Goal: Task Accomplishment & Management: Use online tool/utility

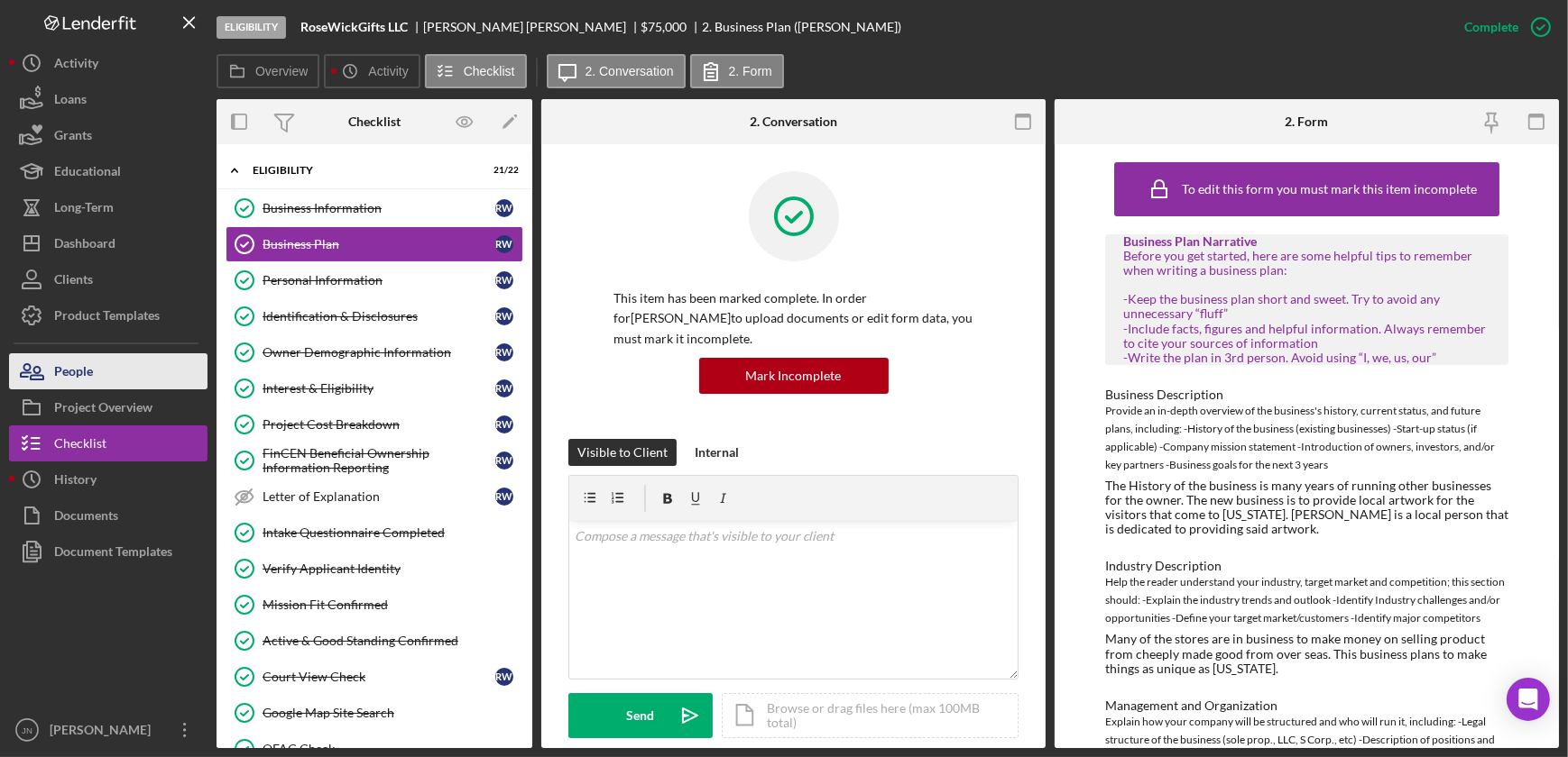
scroll to position [441, 0]
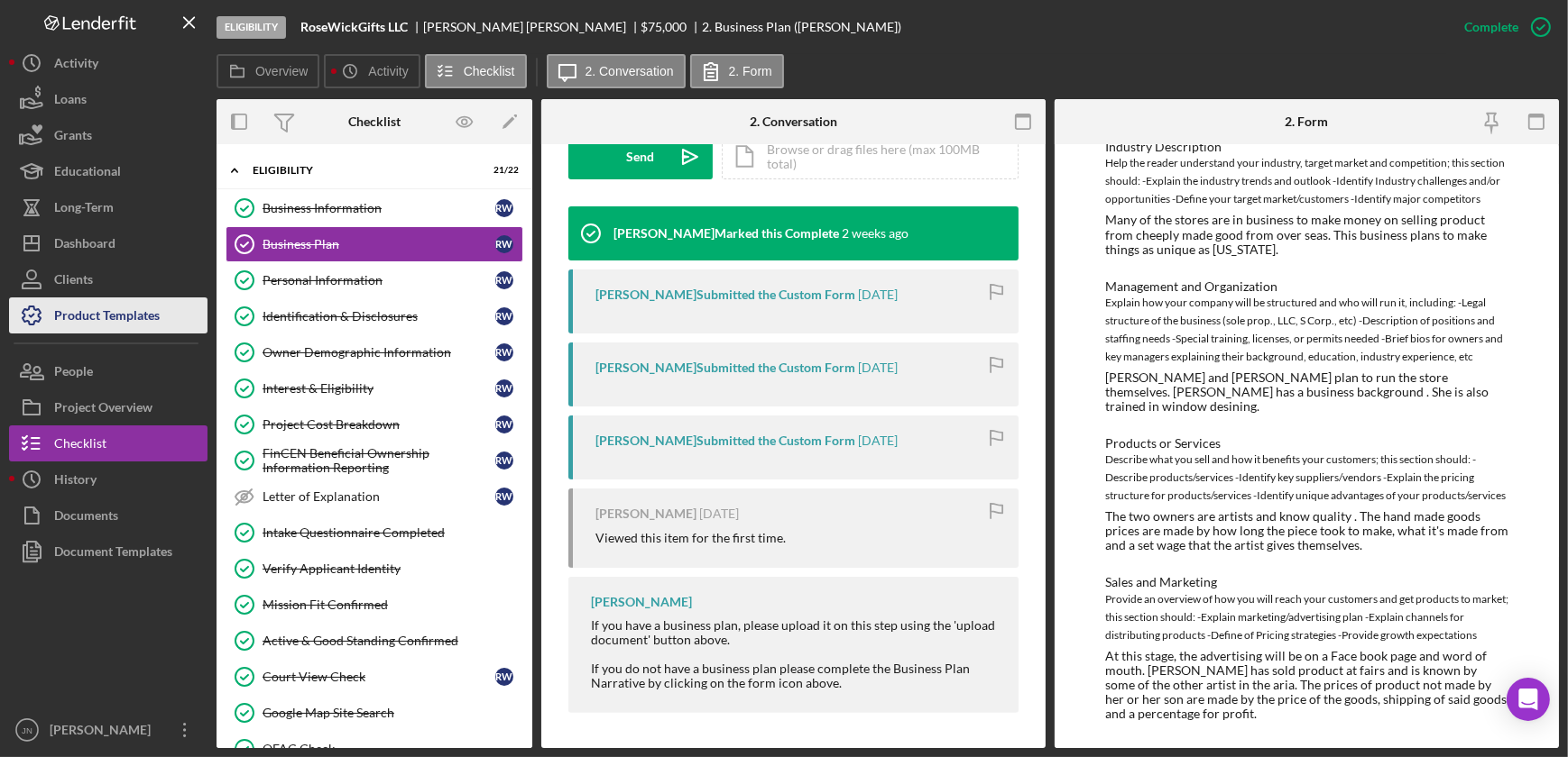
click at [83, 306] on div "Product Templates" at bounding box center [107, 318] width 105 height 41
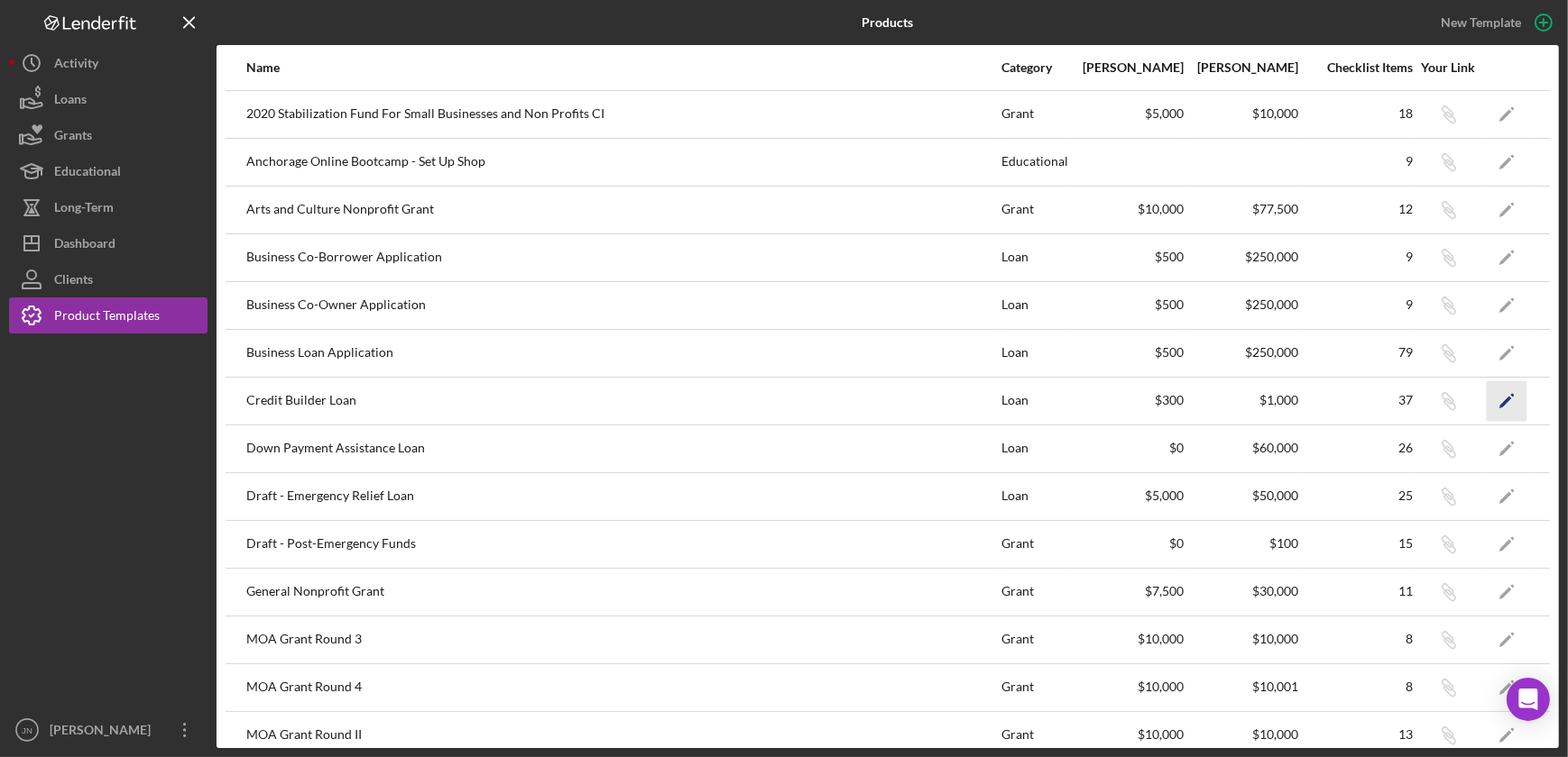
click at [1490, 402] on icon "Icon/Edit" at bounding box center [1507, 401] width 41 height 41
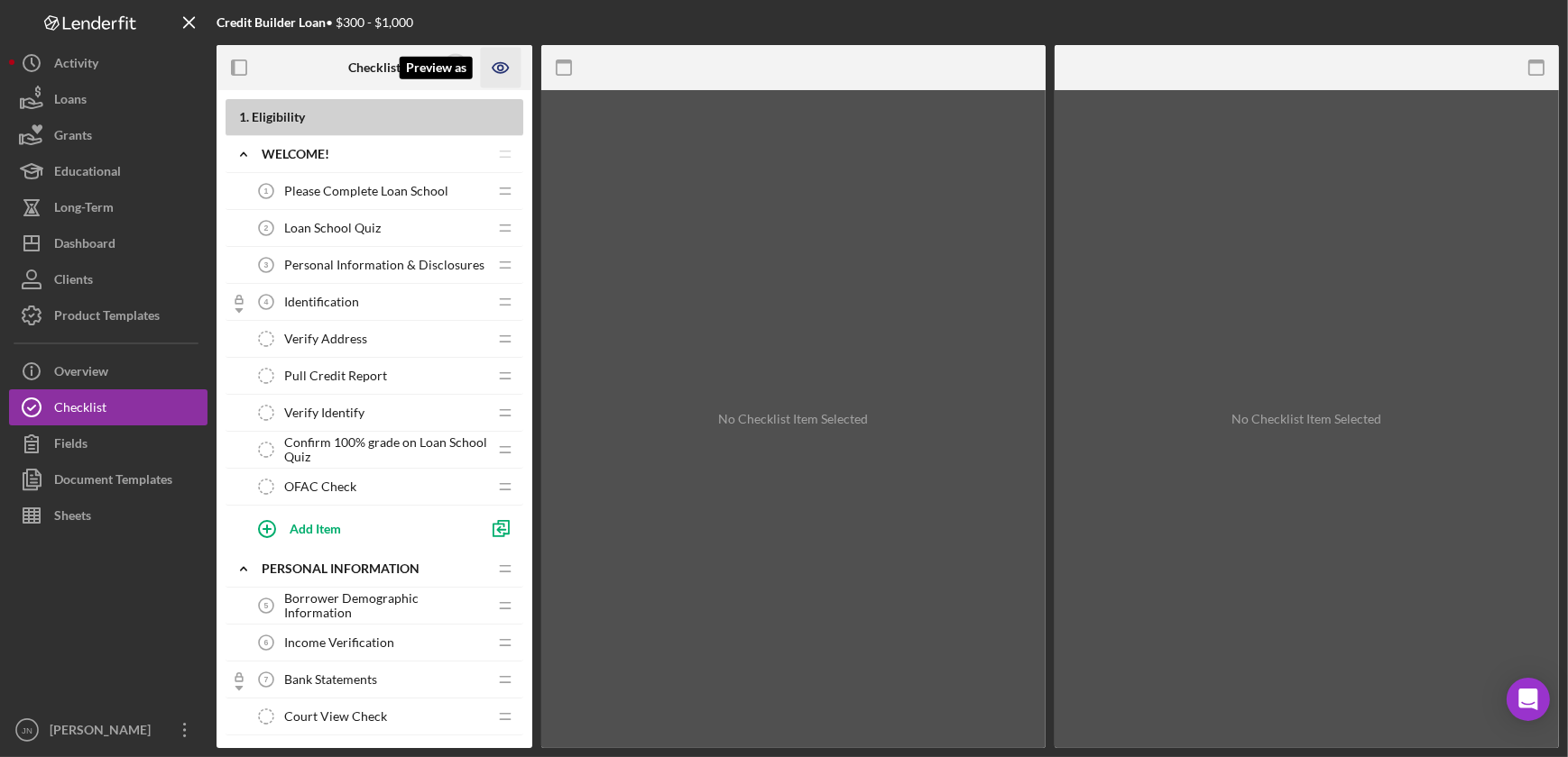
click at [505, 63] on icon "Preview as" at bounding box center [500, 67] width 16 height 10
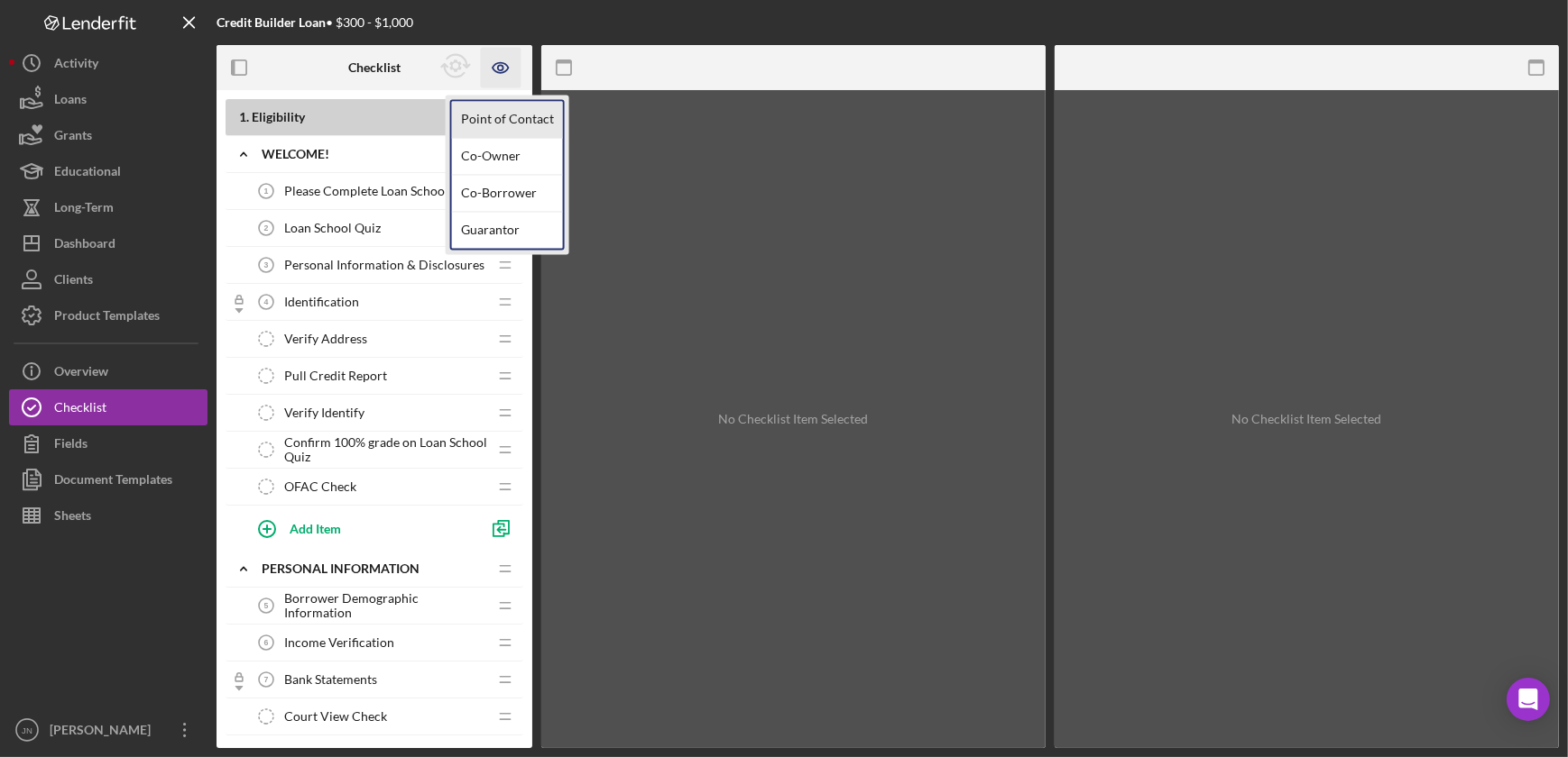
click at [500, 123] on link "Point of Contact" at bounding box center [507, 120] width 111 height 37
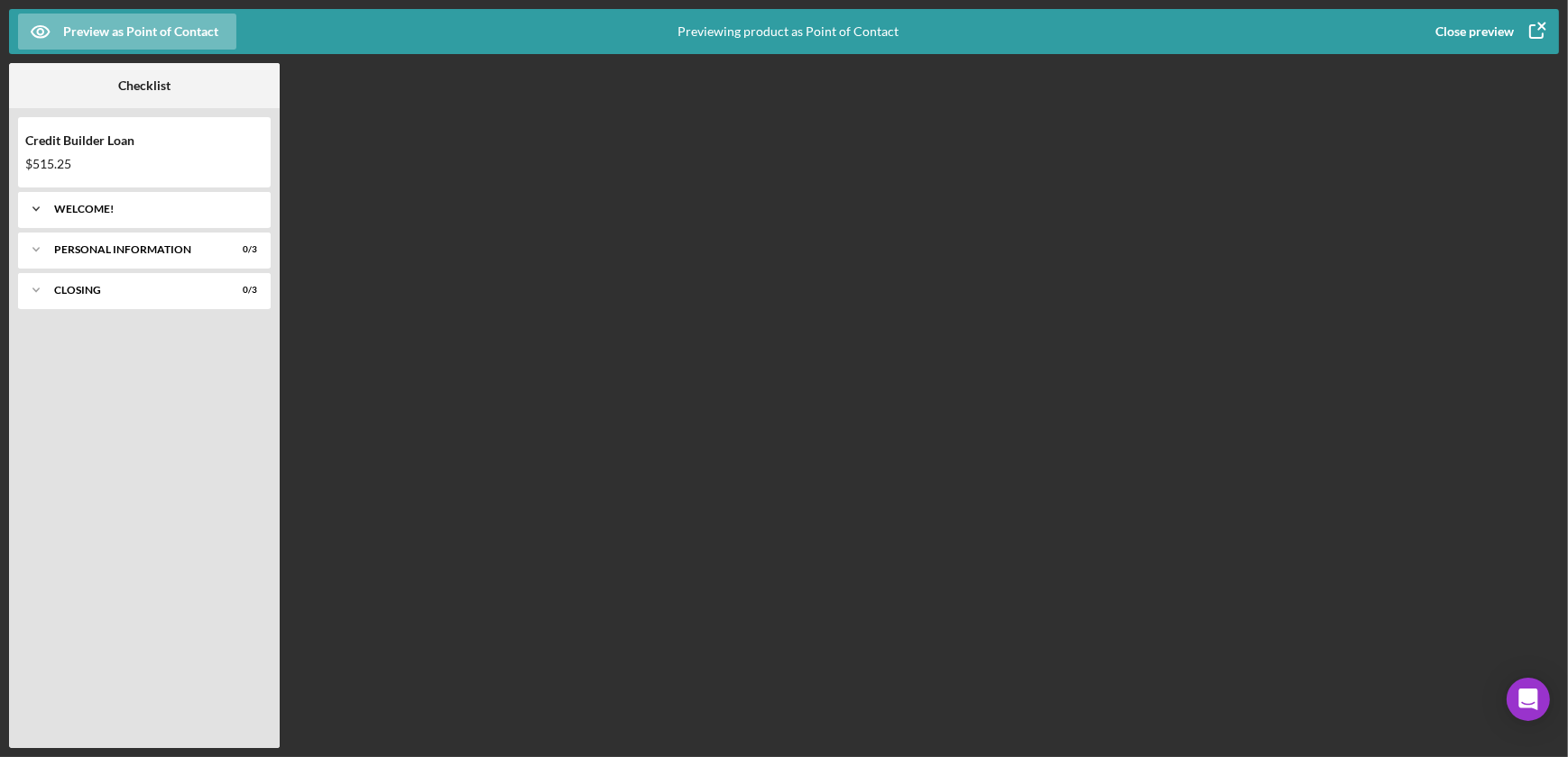
click at [79, 212] on div "Welcome!" at bounding box center [151, 209] width 194 height 11
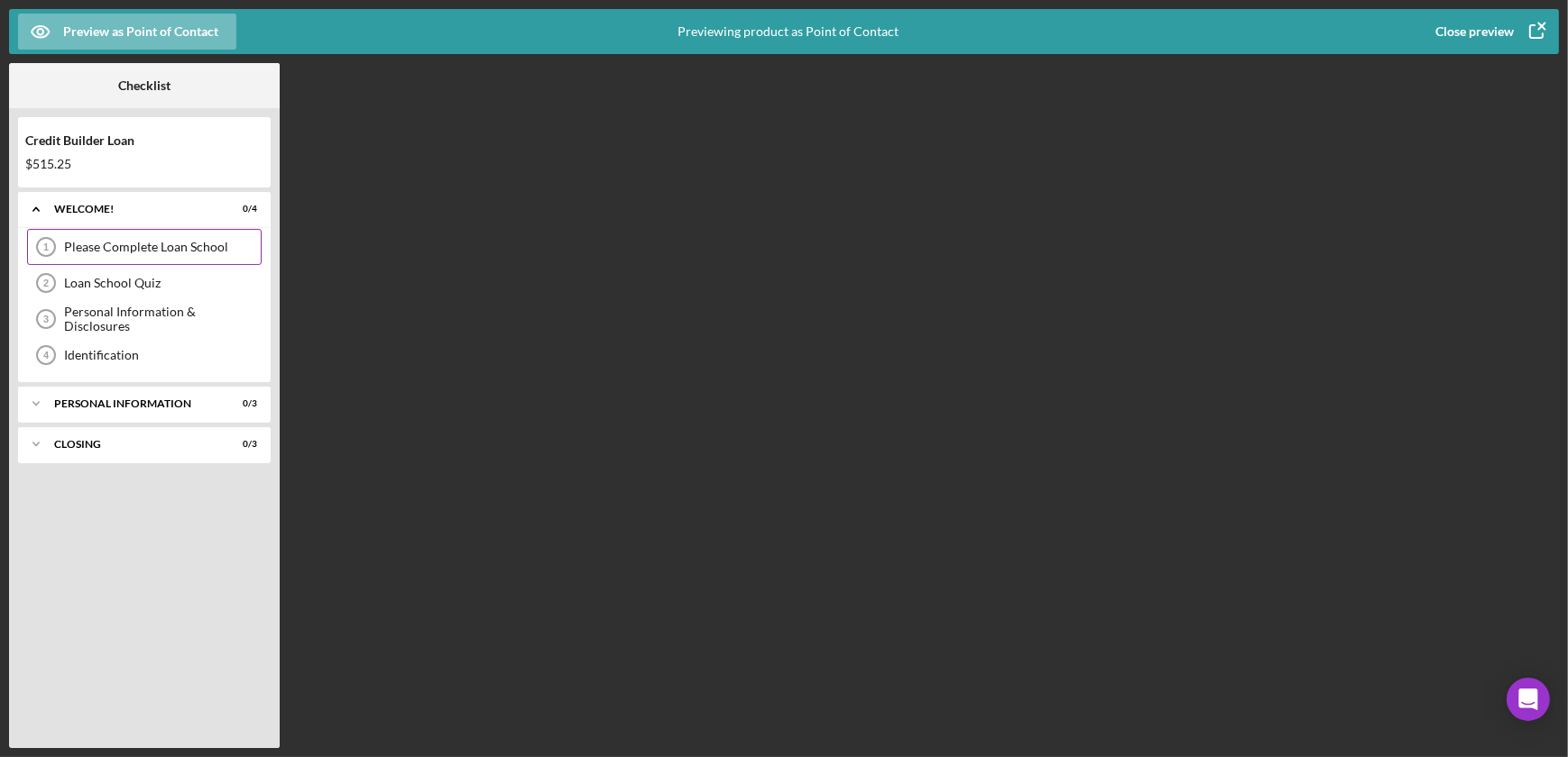
click at [89, 242] on div "Please Complete Loan School" at bounding box center [161, 247] width 196 height 15
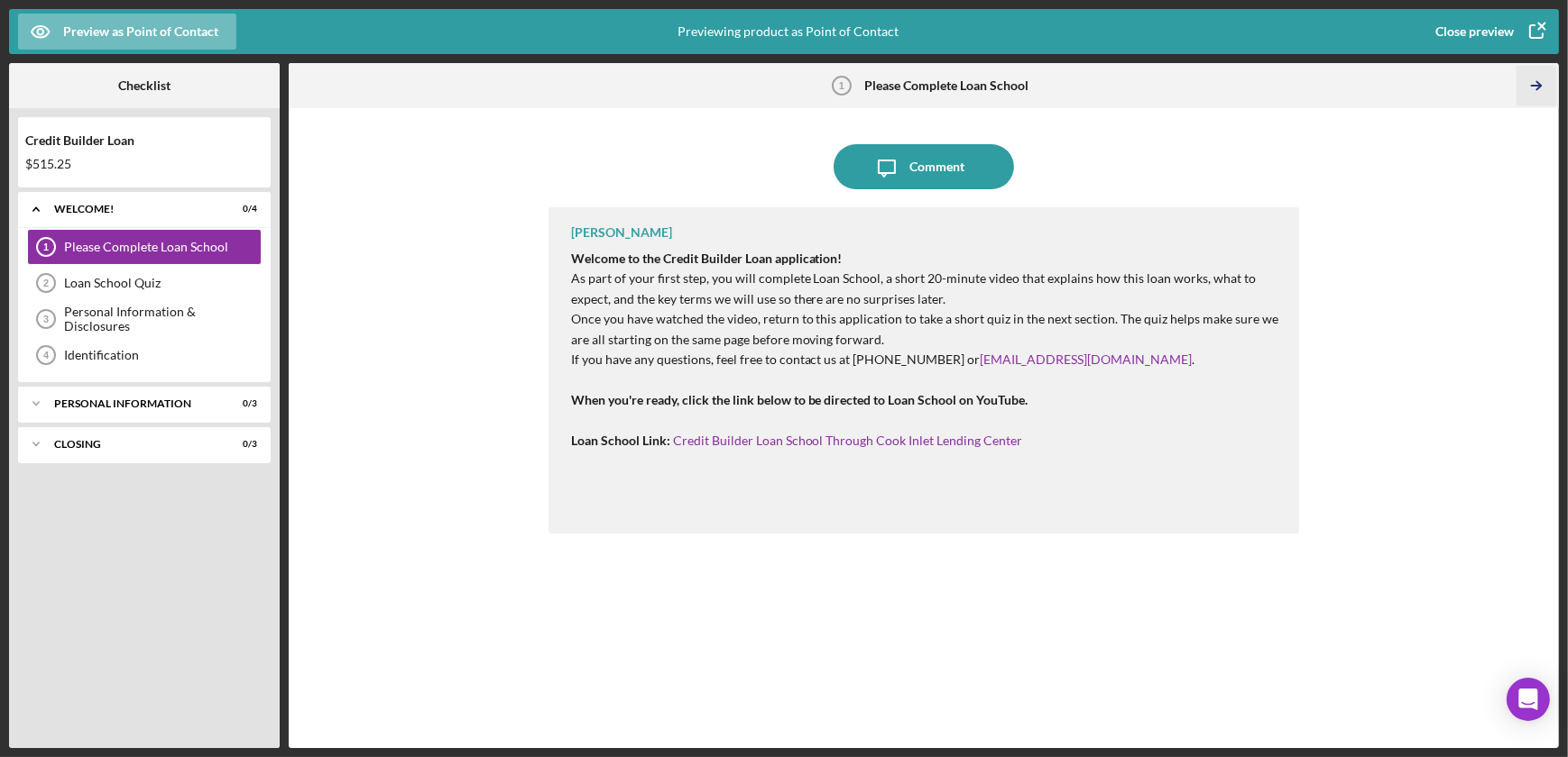
click at [1541, 89] on icon "Icon/Table Pagination Arrow" at bounding box center [1536, 86] width 41 height 41
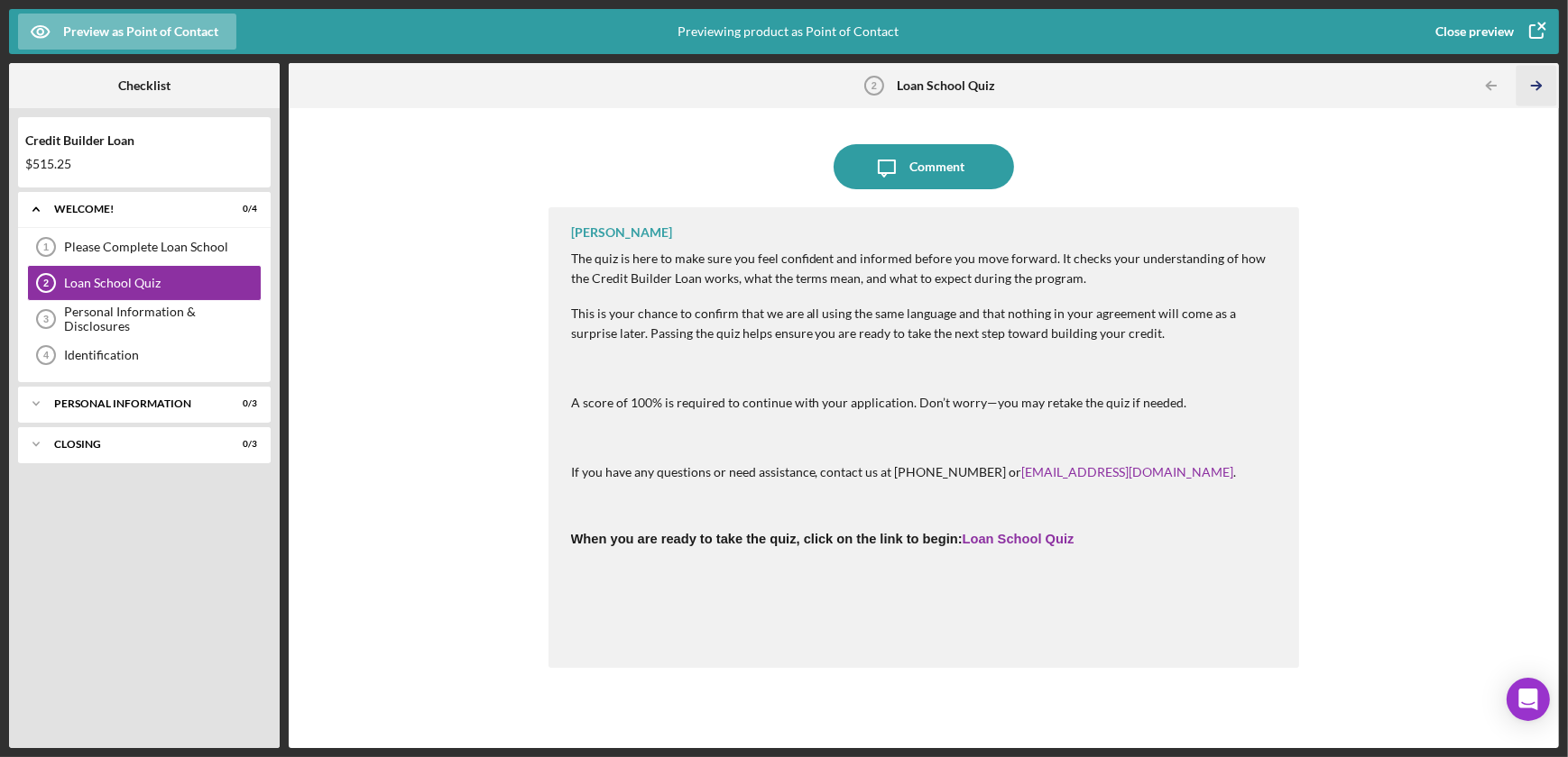
click at [1541, 89] on icon "Icon/Table Pagination Arrow" at bounding box center [1536, 86] width 41 height 41
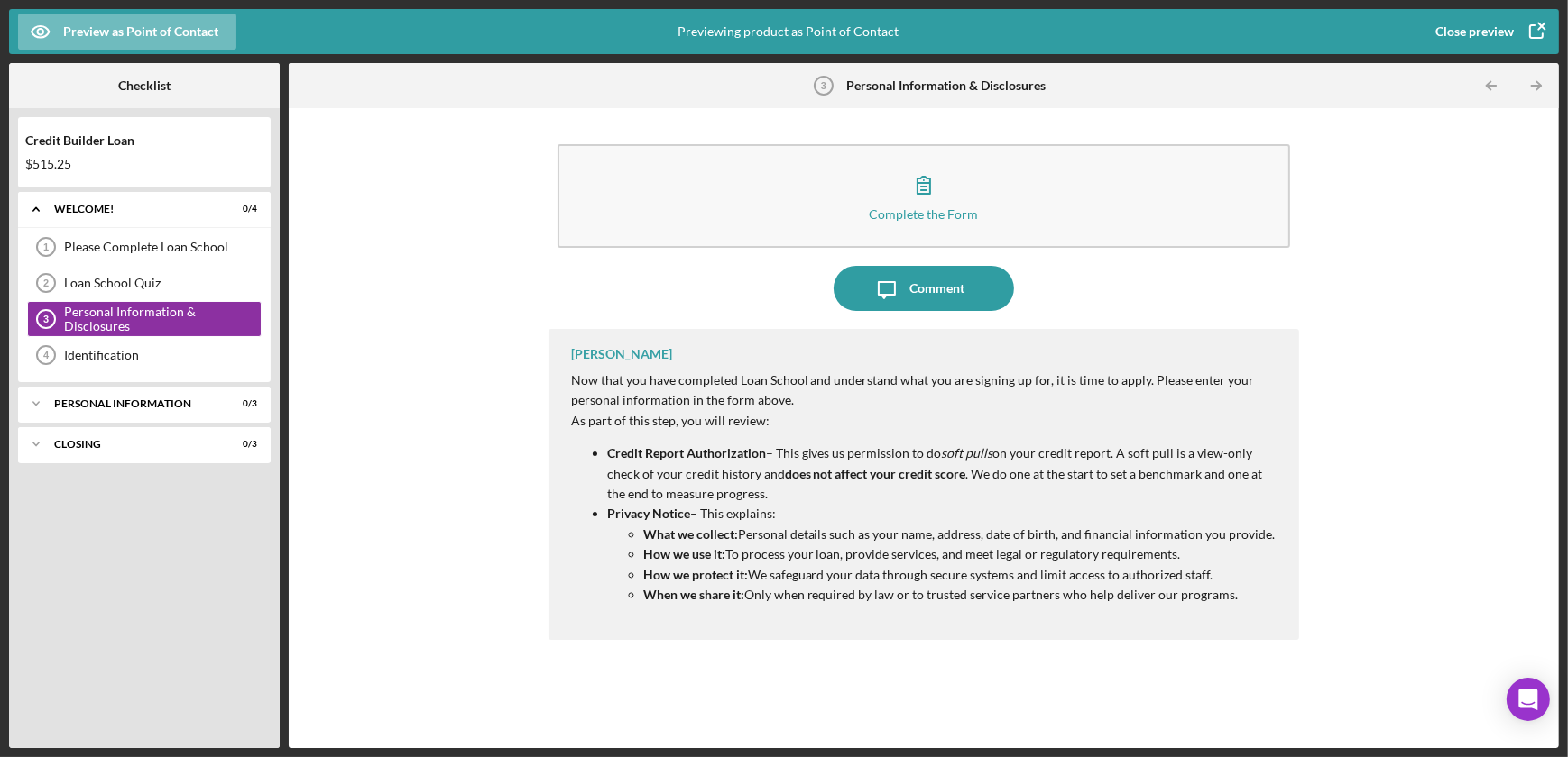
click at [1536, 28] on icon "button" at bounding box center [1536, 31] width 45 height 45
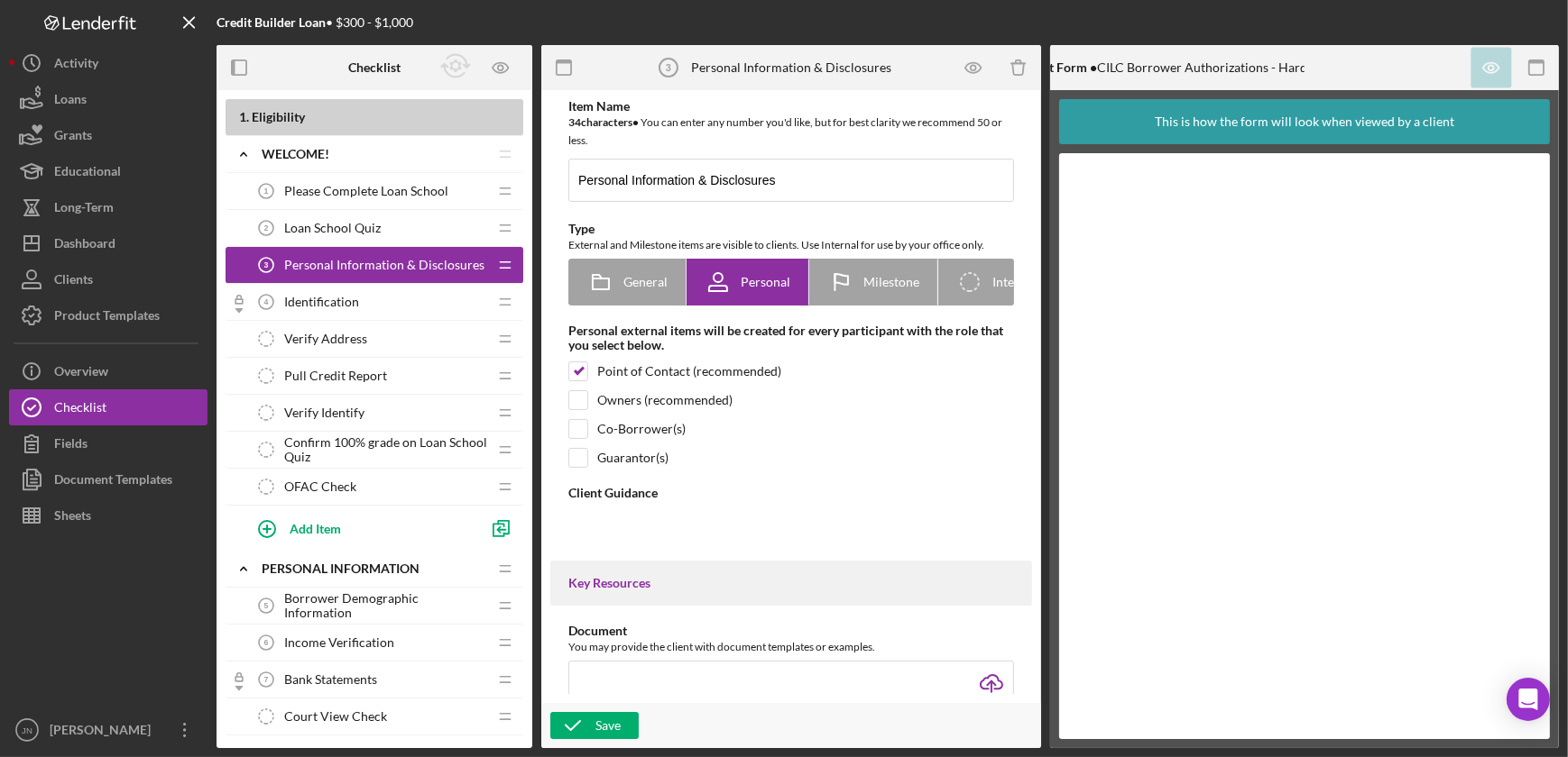
type textarea "<div> <p data-start="62" data-end="226">Now that you have completed Loan School…"
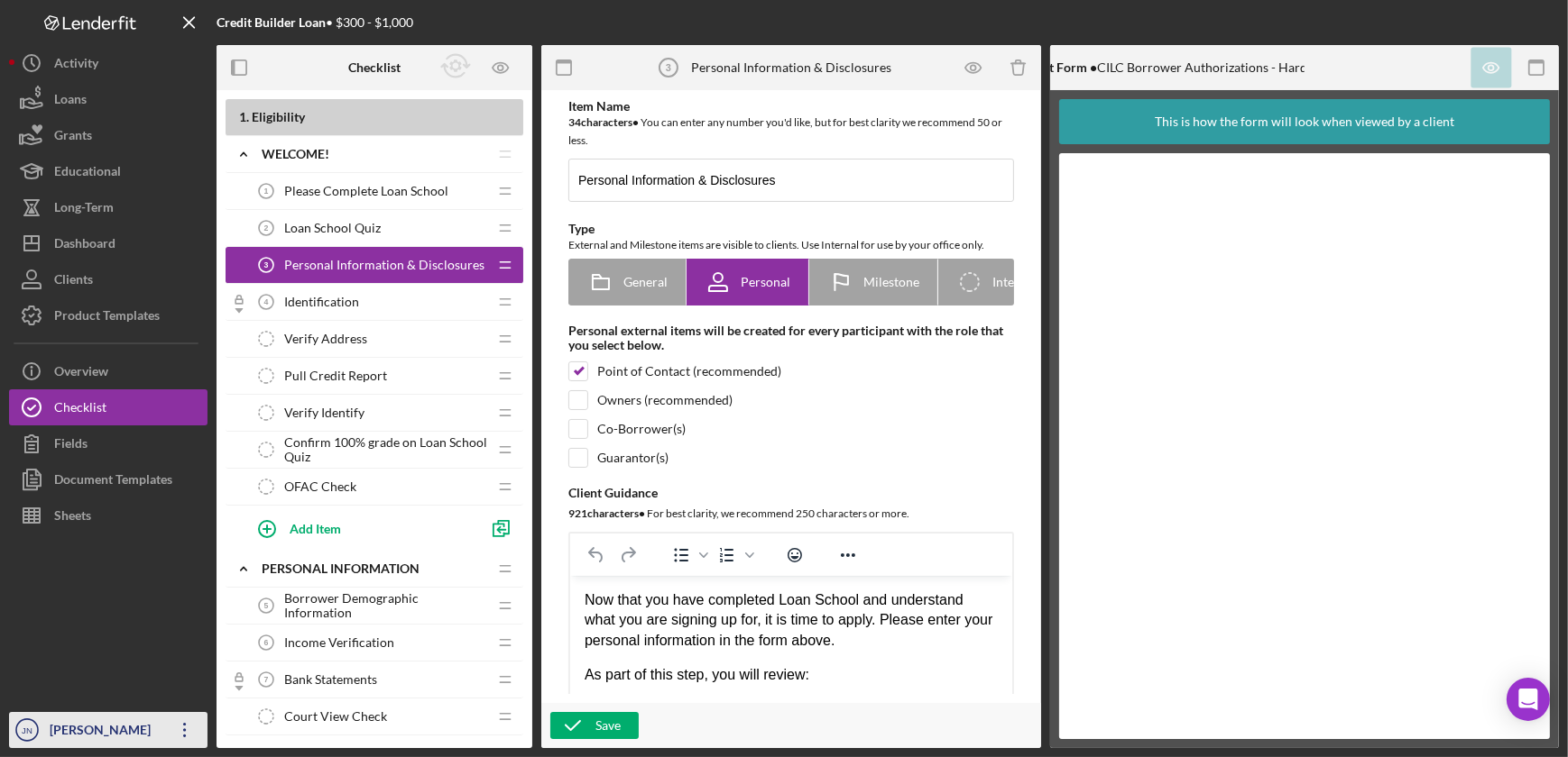
click at [177, 728] on icon "Icon/Overflow" at bounding box center [184, 730] width 45 height 45
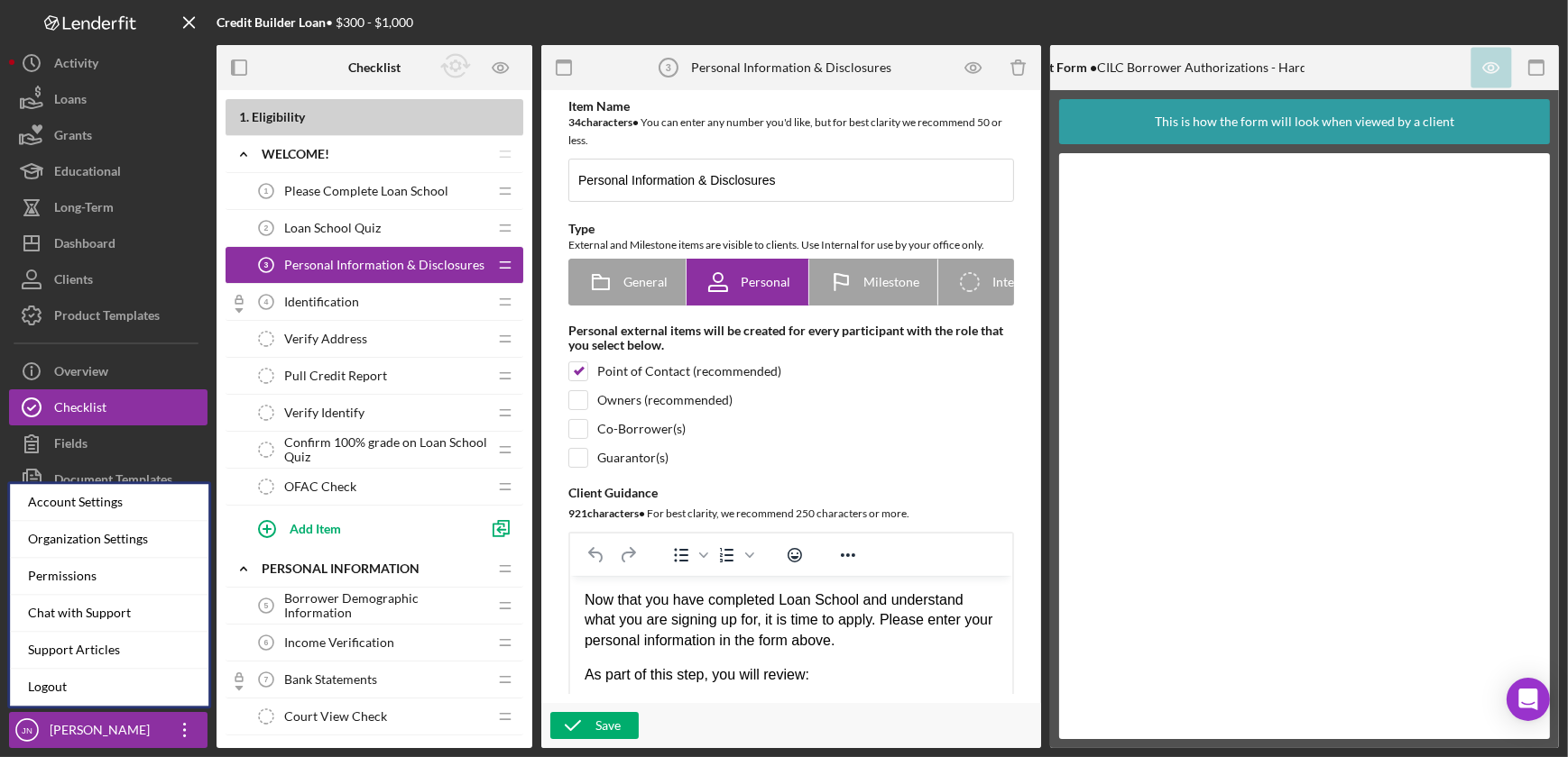
click at [610, 23] on div "Credit Builder Loan • $300 - $1,000" at bounding box center [440, 22] width 447 height 45
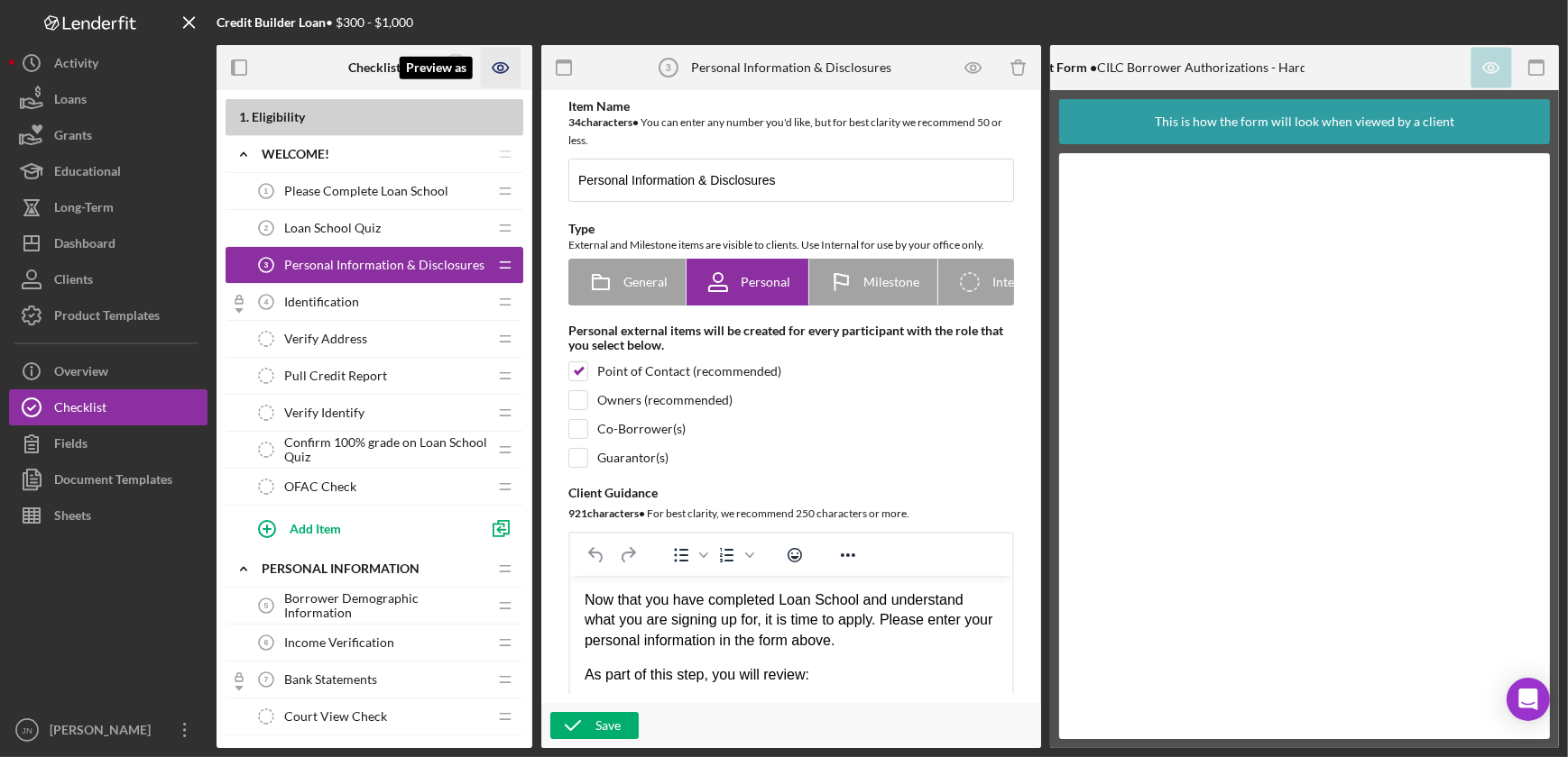
click at [506, 68] on icon "Preview as" at bounding box center [500, 67] width 16 height 10
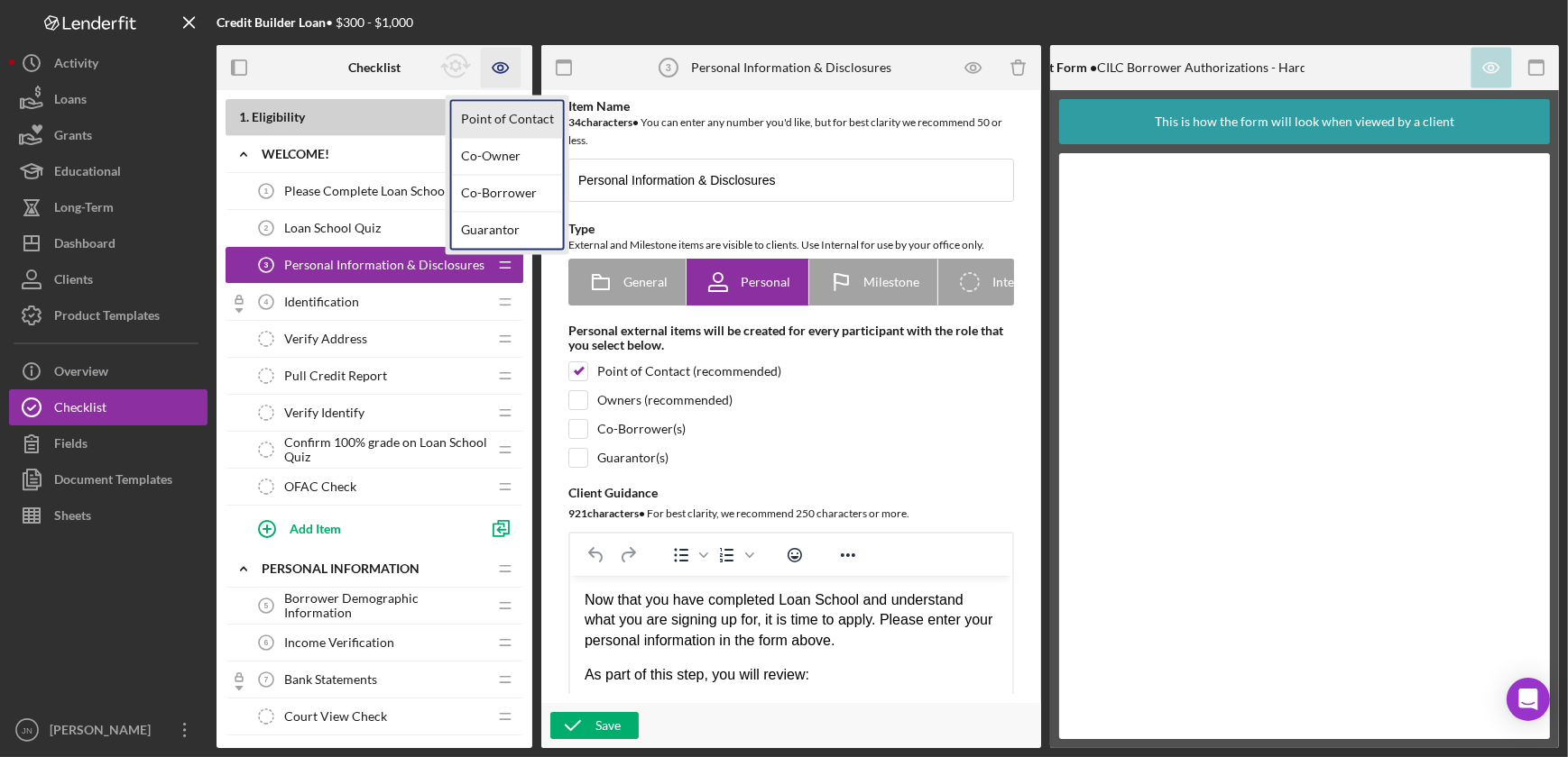
click at [529, 112] on link "Point of Contact" at bounding box center [507, 120] width 111 height 37
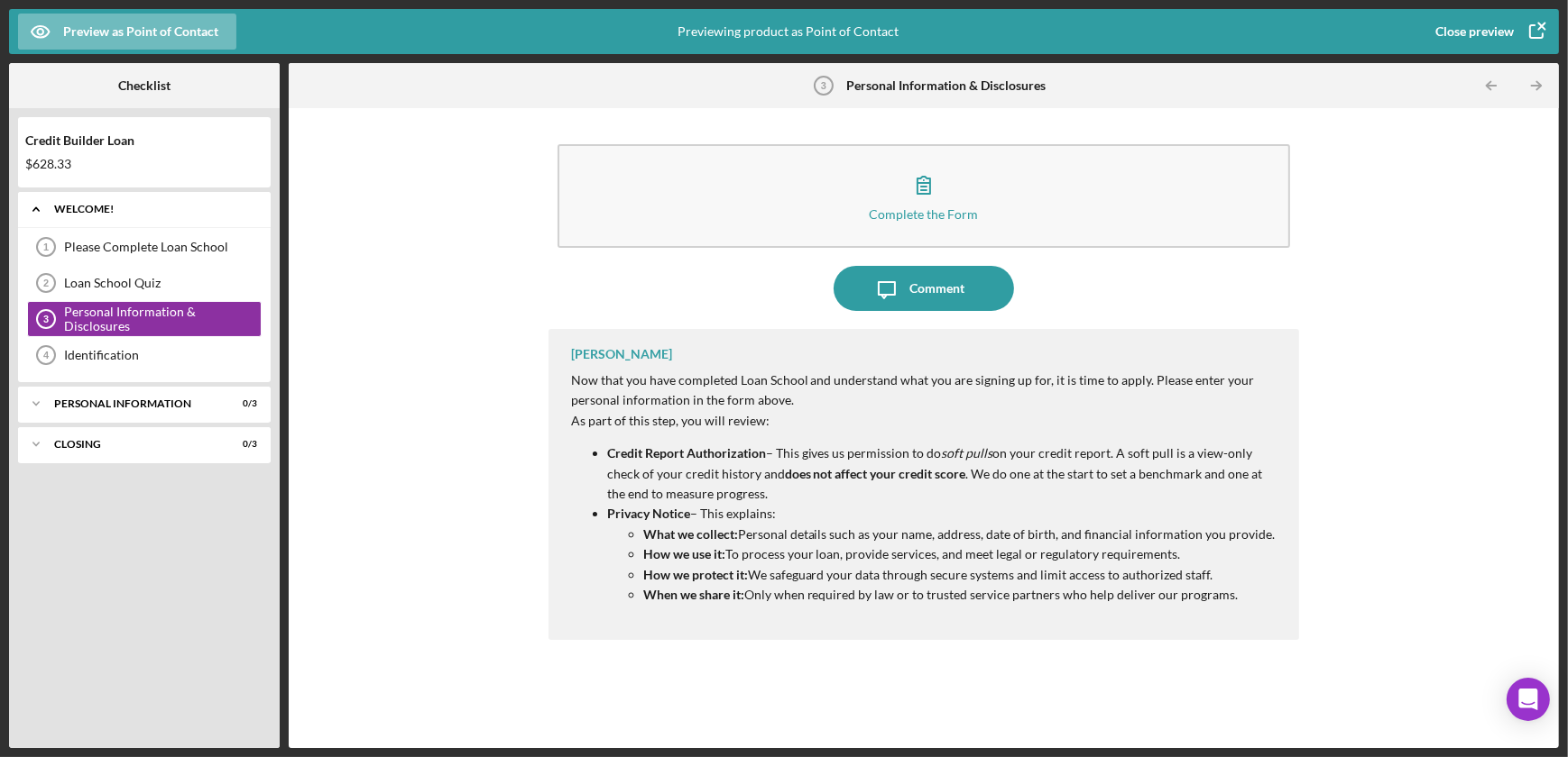
click at [80, 210] on div "Welcome!" at bounding box center [151, 209] width 194 height 11
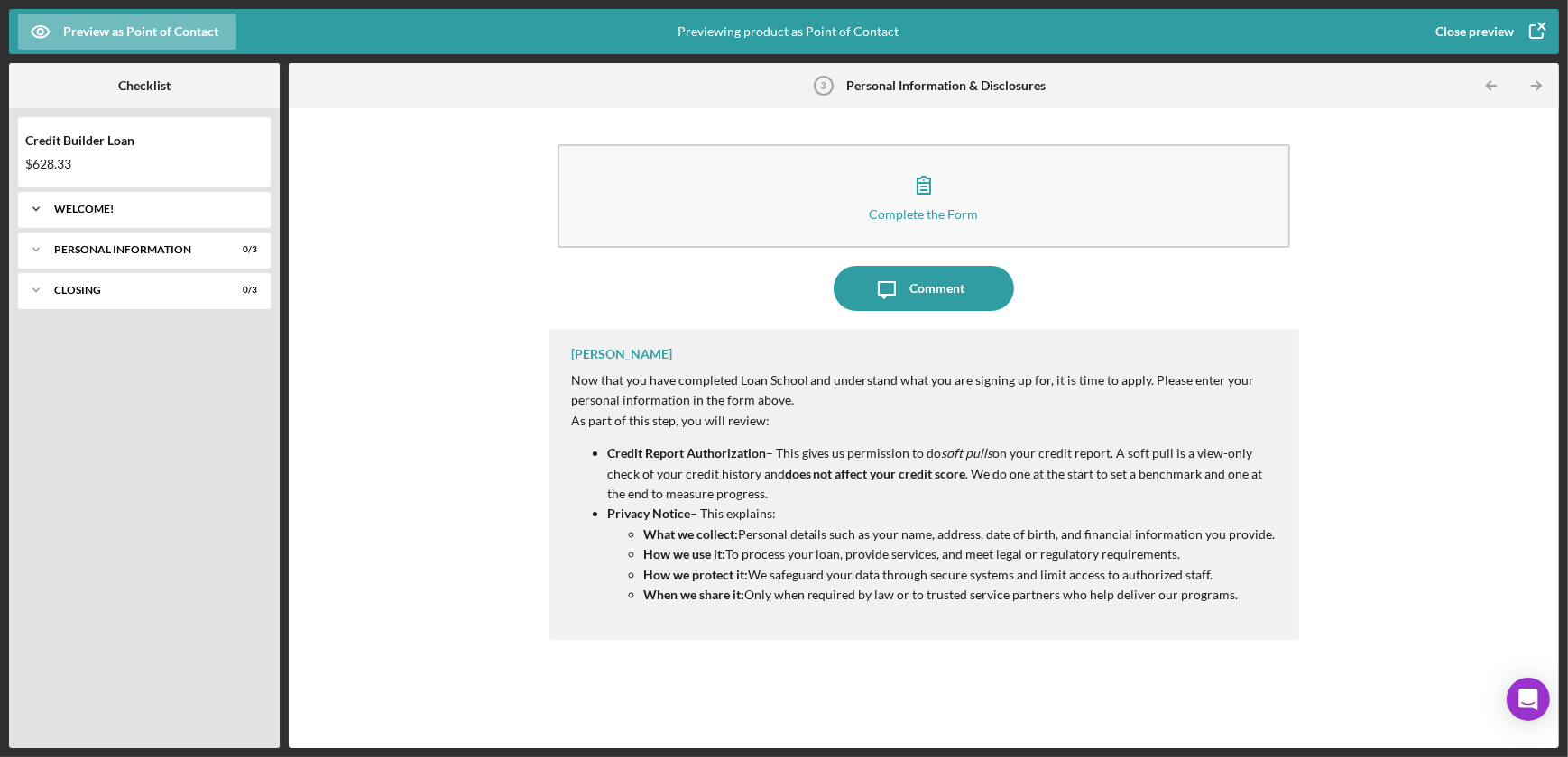
click at [80, 203] on div "Icon/Expander Welcome! 0 / 4" at bounding box center [145, 208] width 253 height 36
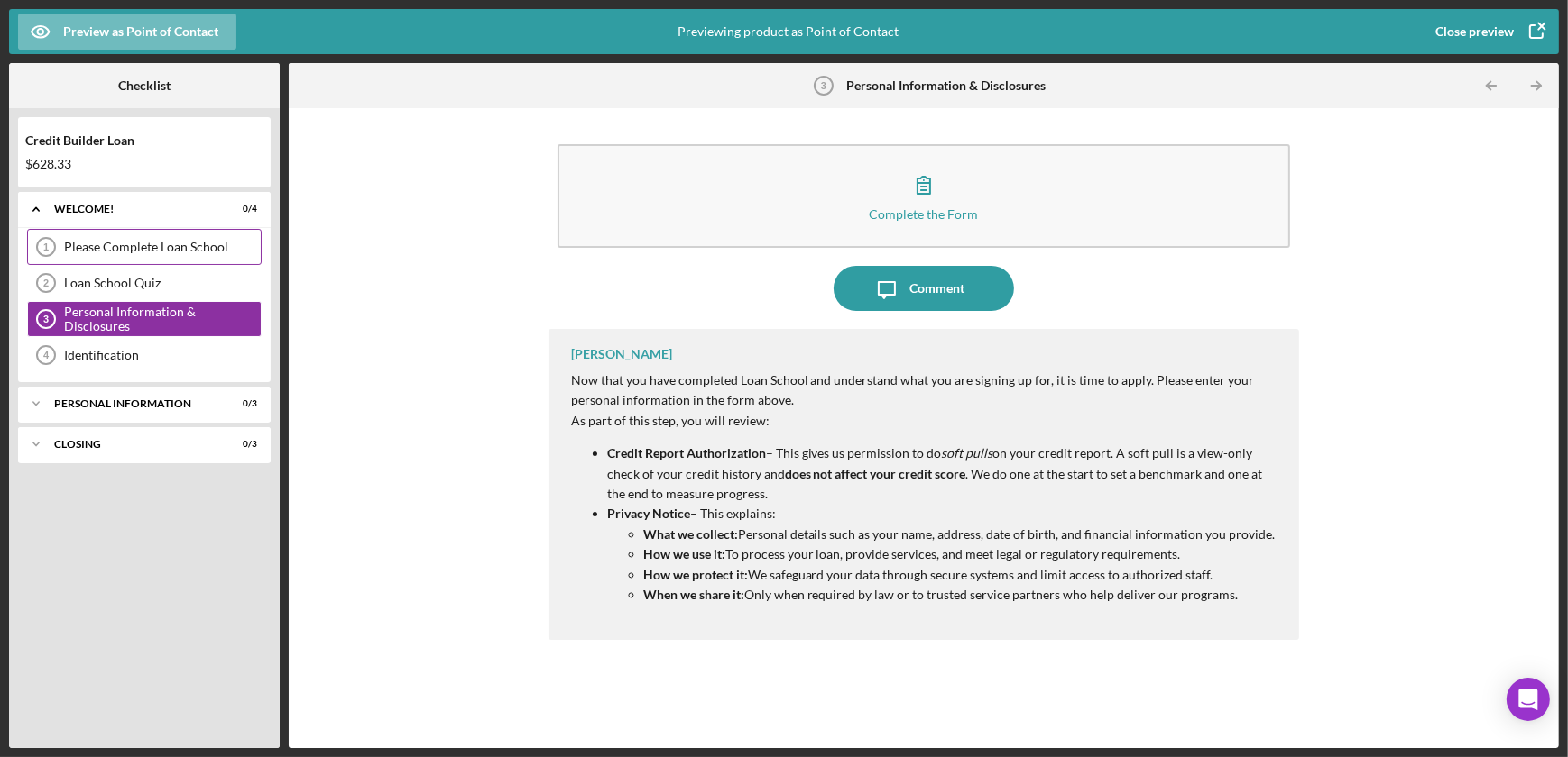
click at [86, 240] on div "Please Complete Loan School" at bounding box center [161, 247] width 196 height 15
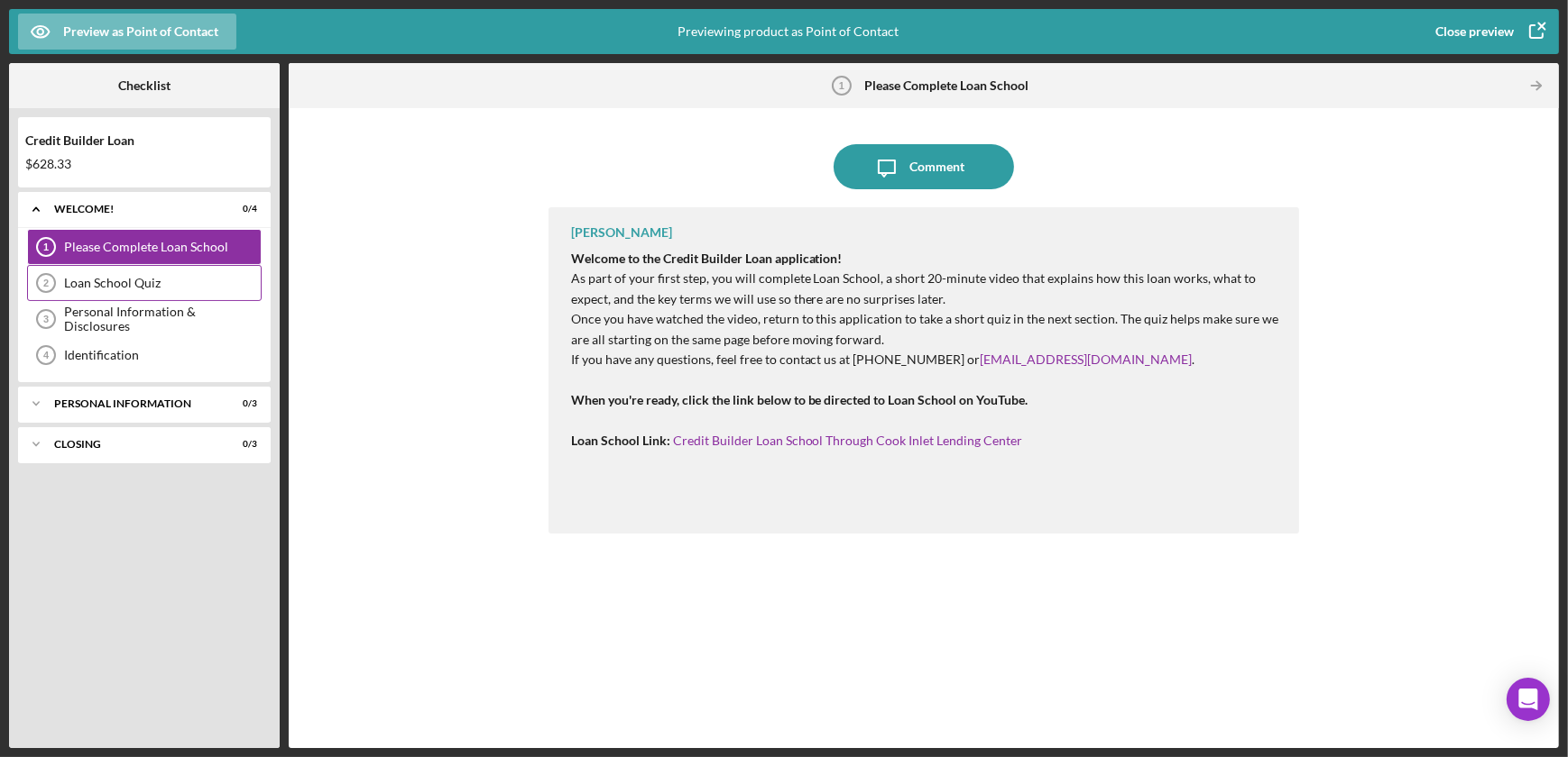
click at [103, 279] on div "Loan School Quiz" at bounding box center [161, 283] width 196 height 15
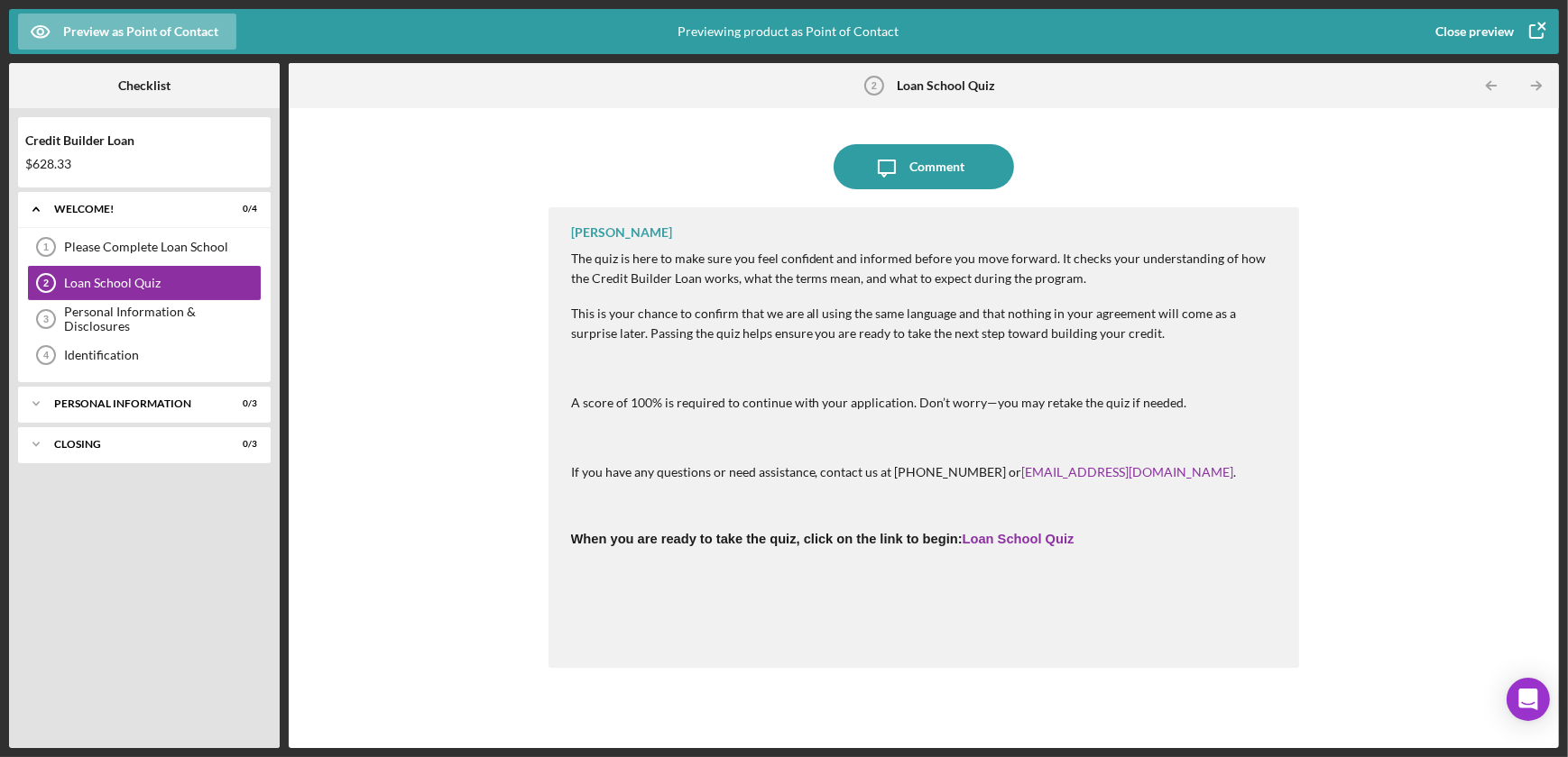
click at [1541, 28] on icon "button" at bounding box center [1536, 31] width 45 height 45
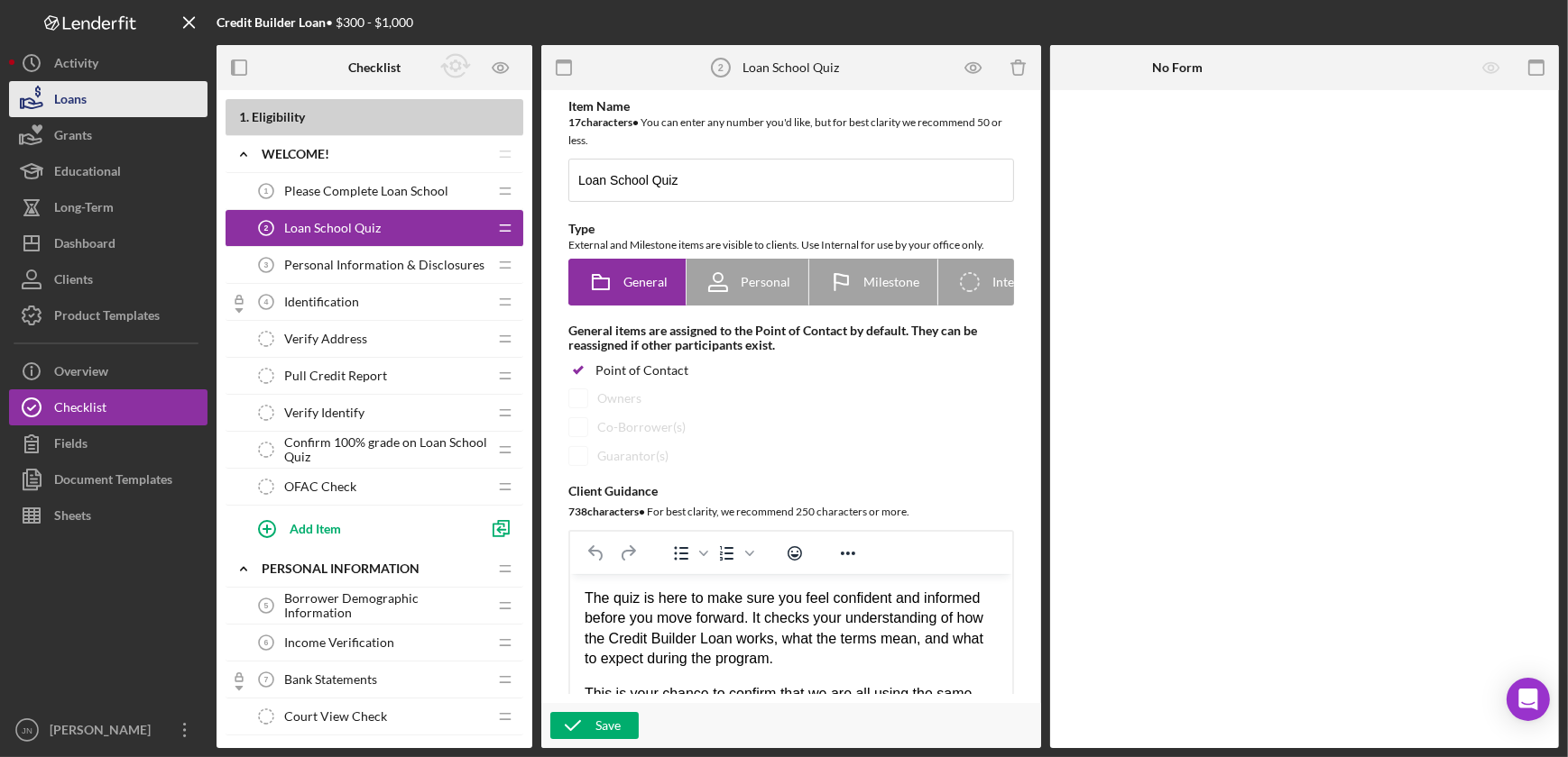
click at [81, 97] on div "Loans" at bounding box center [70, 101] width 32 height 41
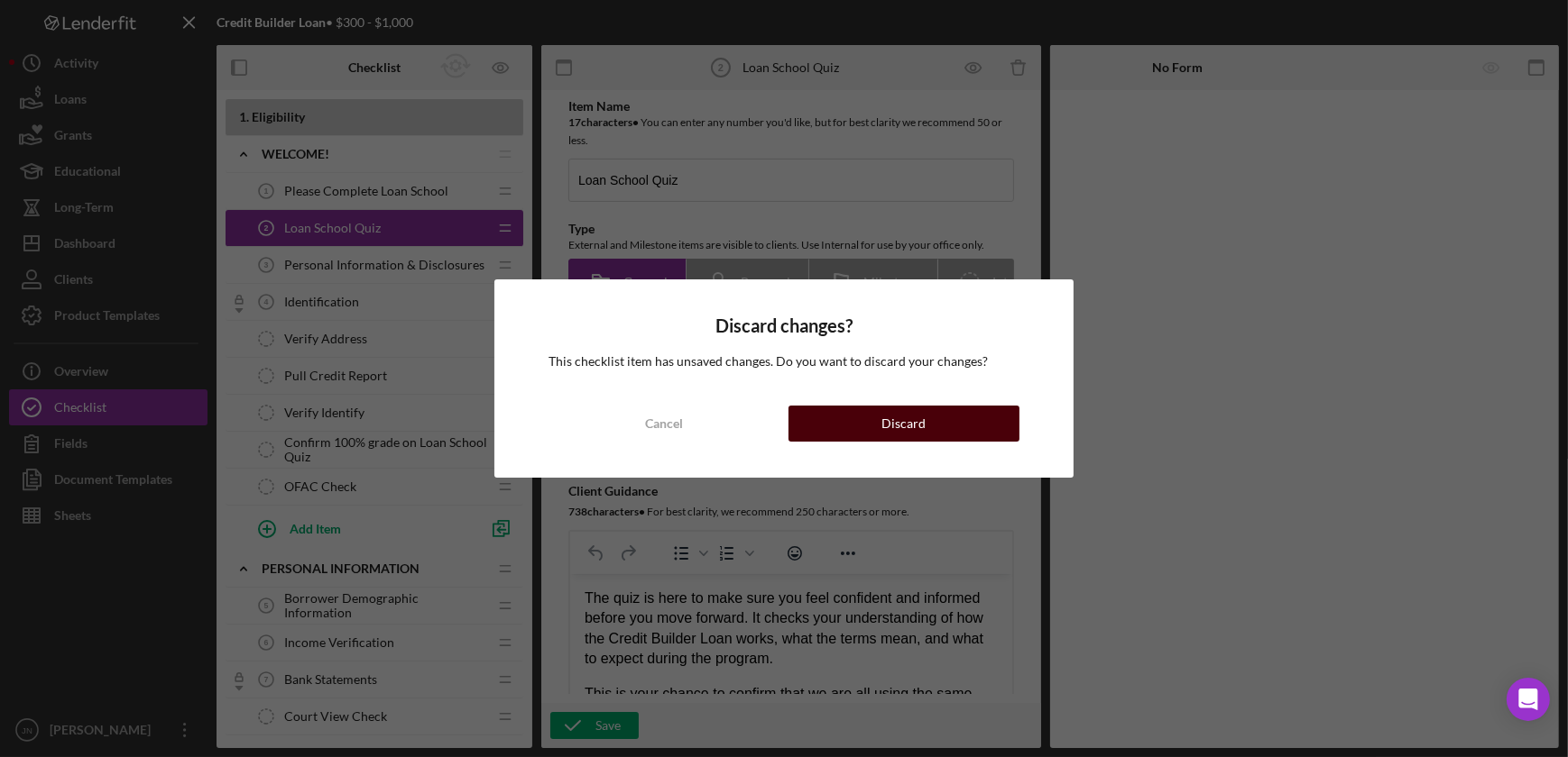
click at [905, 427] on div "Discard" at bounding box center [903, 423] width 44 height 36
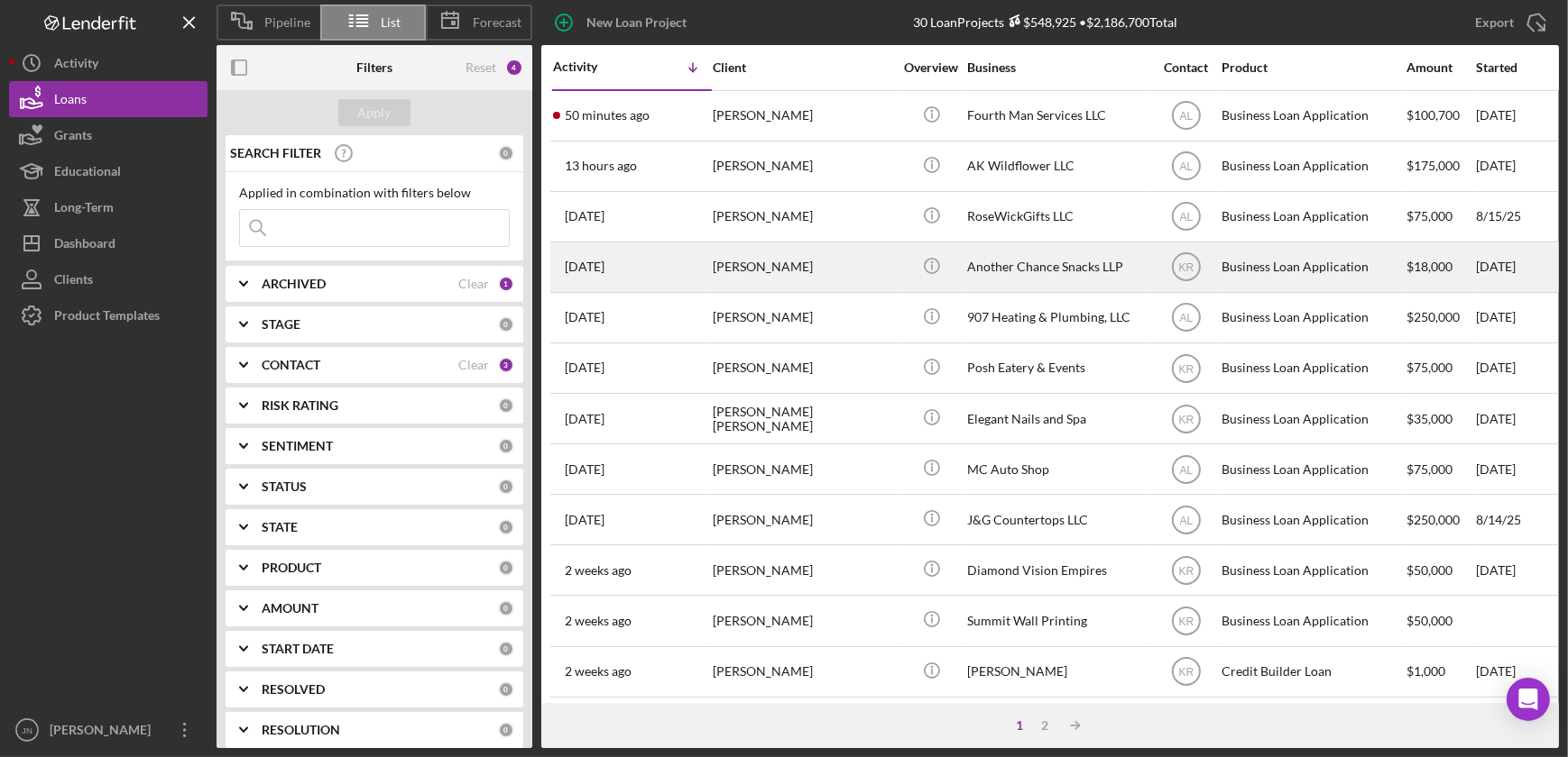
click at [682, 276] on div "[DATE] [PERSON_NAME]" at bounding box center [631, 267] width 158 height 48
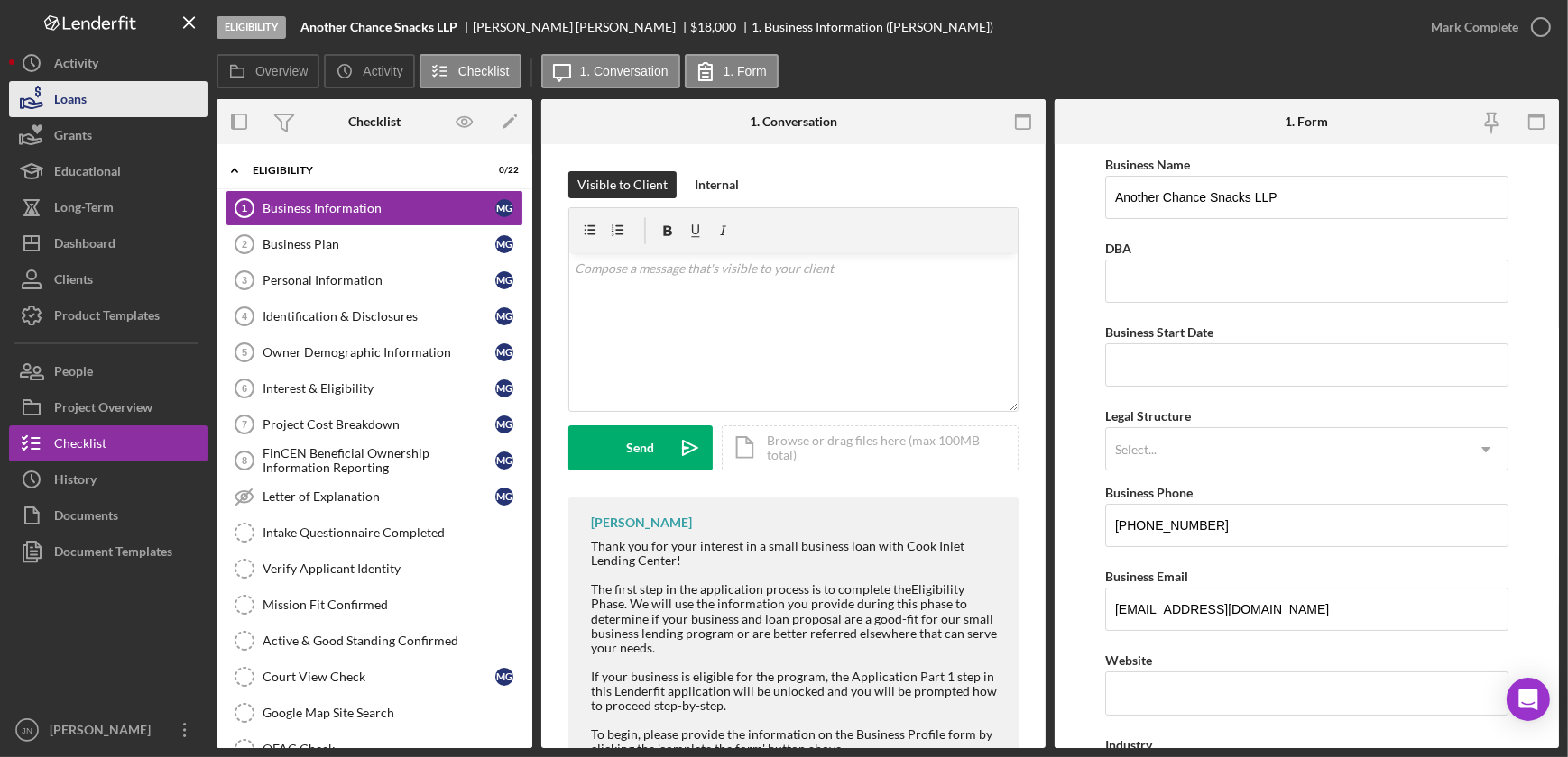
click at [69, 106] on div "Loans" at bounding box center [70, 101] width 32 height 41
